Goal: Task Accomplishment & Management: Complete application form

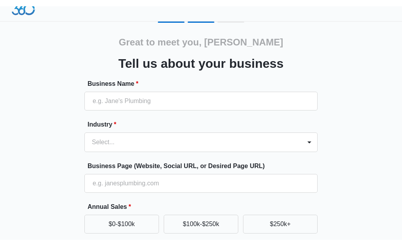
scroll to position [9, 0]
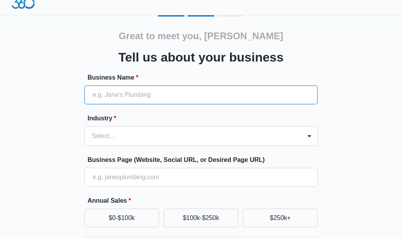
click at [97, 91] on input "Business Name *" at bounding box center [200, 94] width 233 height 19
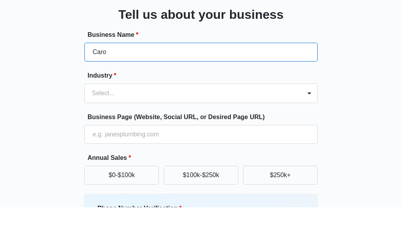
type input "Car"
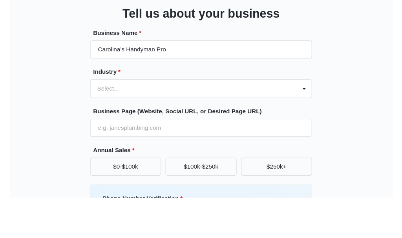
scroll to position [51, 0]
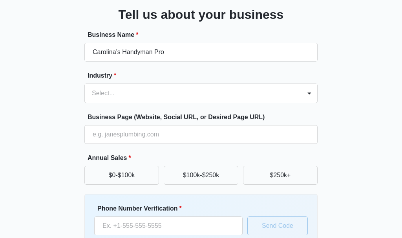
type input "Carolina’s Handyman Pro"
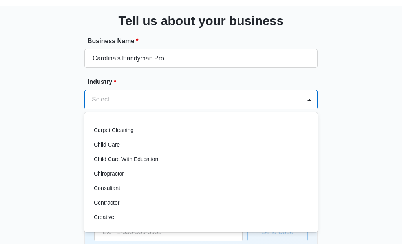
scroll to position [56, 0]
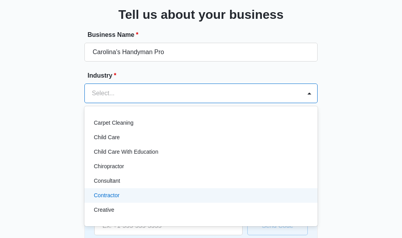
click at [103, 198] on p "Contractor" at bounding box center [106, 195] width 25 height 8
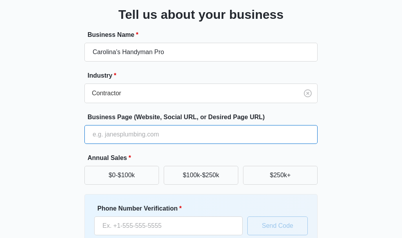
click at [98, 134] on input "Business Page (Website, Social URL, or Desired Page URL)" at bounding box center [200, 134] width 233 height 19
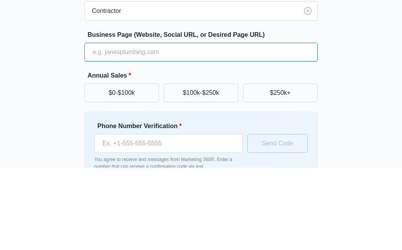
scroll to position [101, 0]
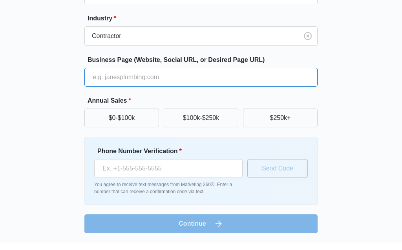
click at [104, 80] on input "Business Page (Website, Social URL, or Desired Page URL)" at bounding box center [200, 84] width 233 height 19
paste input "https://carolinascustompatios.com/services/handyman-services/"
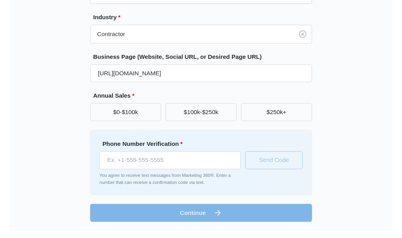
scroll to position [113, 0]
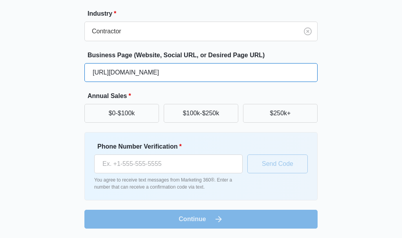
type input "https://carolinascustompatios.com/services/handyman-services/"
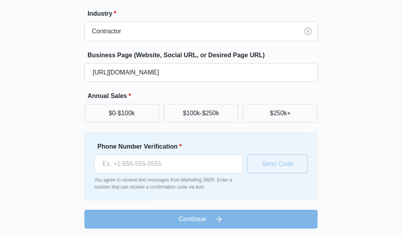
click at [106, 111] on button "$0-$100k" at bounding box center [121, 113] width 75 height 19
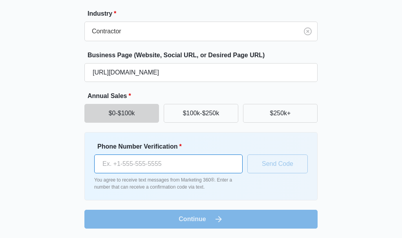
click at [142, 164] on input "Phone Number Verification *" at bounding box center [168, 164] width 148 height 19
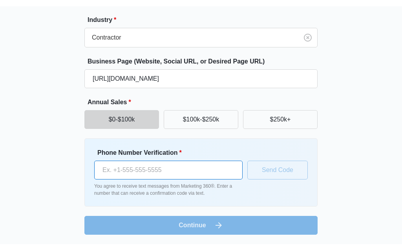
scroll to position [101, 0]
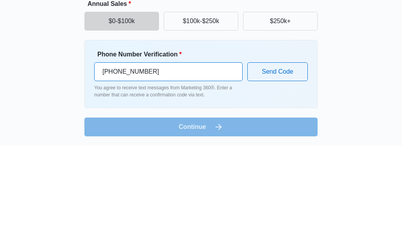
type input "(716) 444-1717"
click at [269, 167] on button "Send Code" at bounding box center [277, 176] width 60 height 19
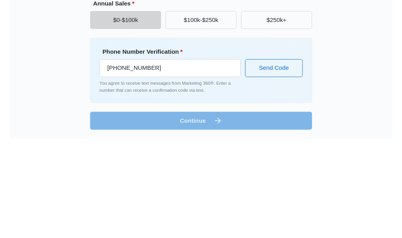
scroll to position [113, 0]
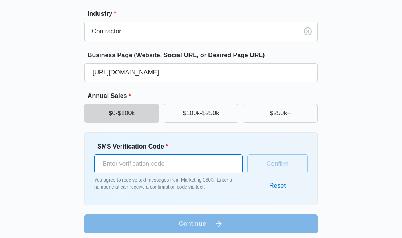
click at [155, 160] on input "SMS Verification Code *" at bounding box center [168, 164] width 148 height 19
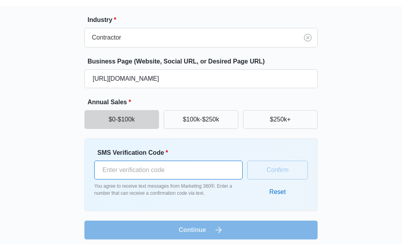
scroll to position [106, 0]
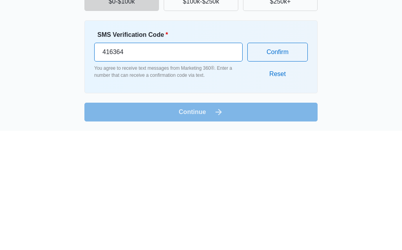
type input "416364"
click at [274, 162] on button "Confirm" at bounding box center [277, 171] width 60 height 19
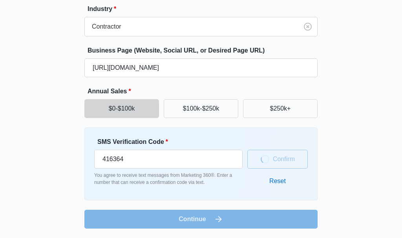
scroll to position [113, 0]
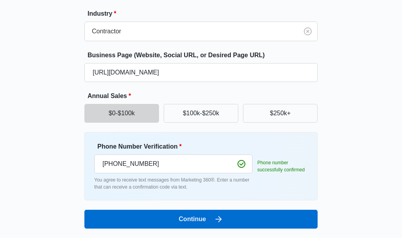
click at [200, 220] on button "Continue" at bounding box center [200, 219] width 233 height 19
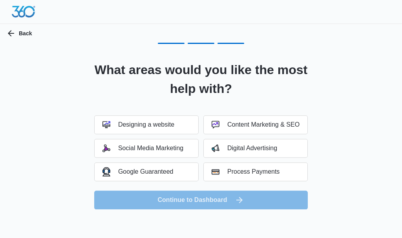
scroll to position [0, 0]
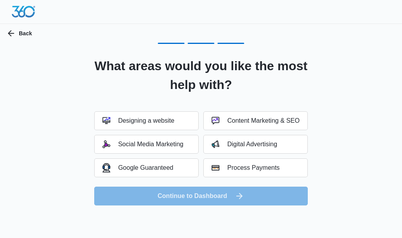
click at [224, 149] on button "Digital Advertising" at bounding box center [255, 144] width 104 height 19
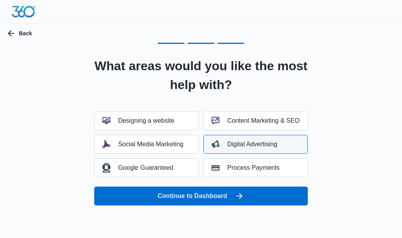
click at [161, 151] on button "Social Media Marketing" at bounding box center [146, 144] width 104 height 19
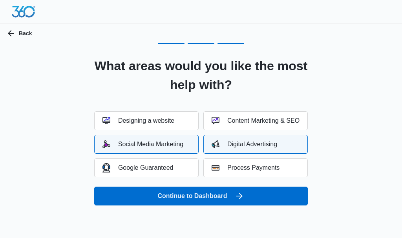
click at [191, 195] on button "Continue to Dashboard" at bounding box center [200, 196] width 213 height 19
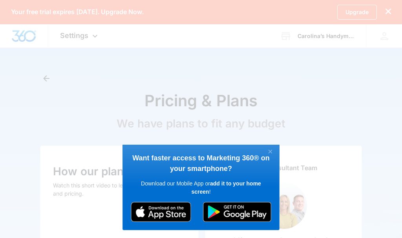
click at [94, 109] on appcues "× Want faster access to Marketing 360® on your smartphone? Download our Mobile …" at bounding box center [201, 119] width 402 height 238
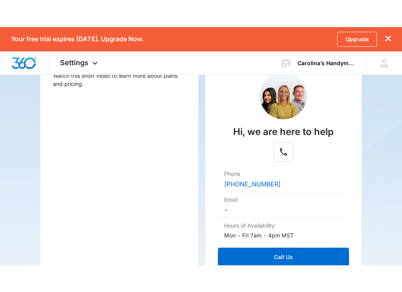
scroll to position [50, 0]
